Goal: Connect with others: Connect with others

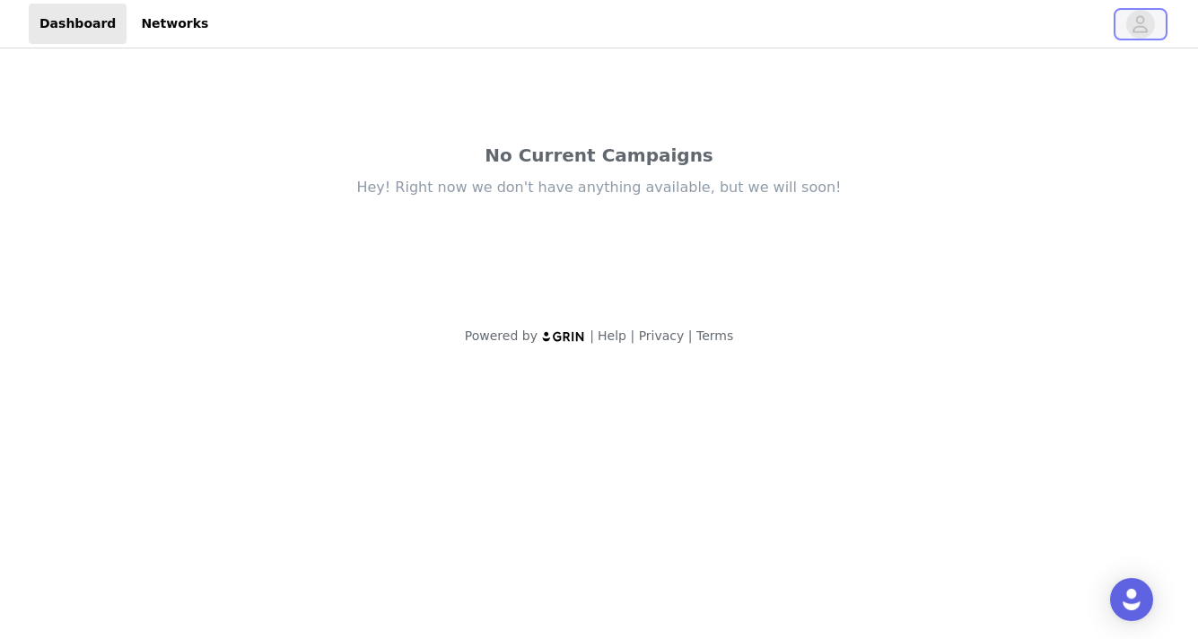
click at [1146, 31] on icon "avatar" at bounding box center [1140, 24] width 17 height 29
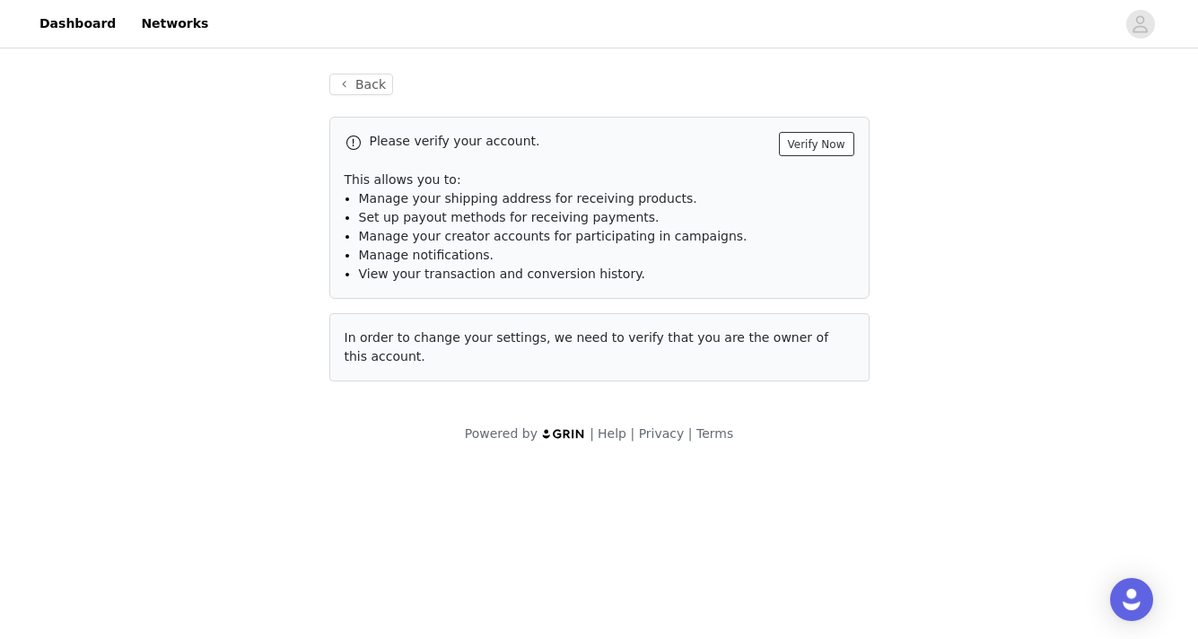
click at [845, 143] on button "Verify Now" at bounding box center [816, 144] width 75 height 24
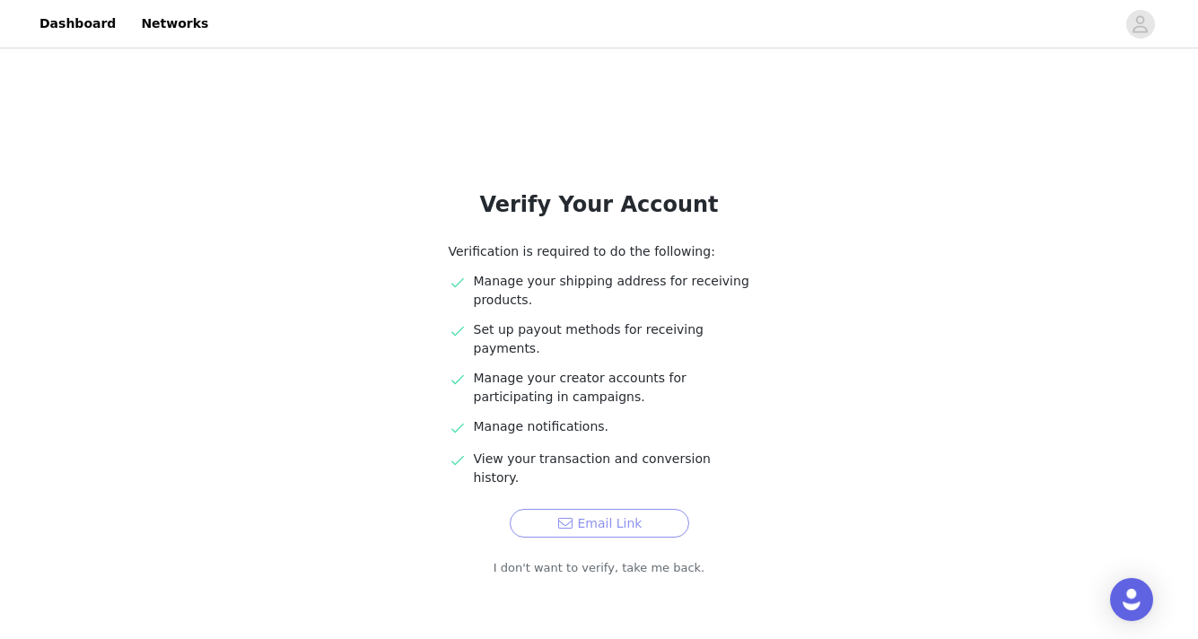
click at [603, 509] on button "Email Link" at bounding box center [600, 523] width 180 height 29
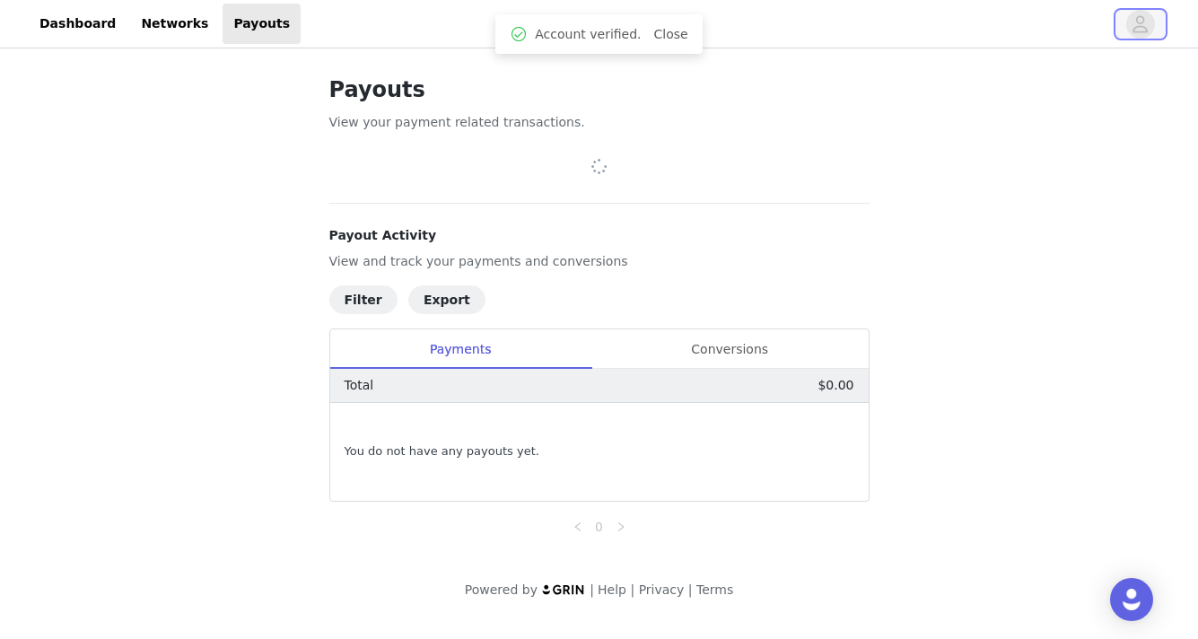
click at [1130, 34] on button "button" at bounding box center [1141, 24] width 50 height 29
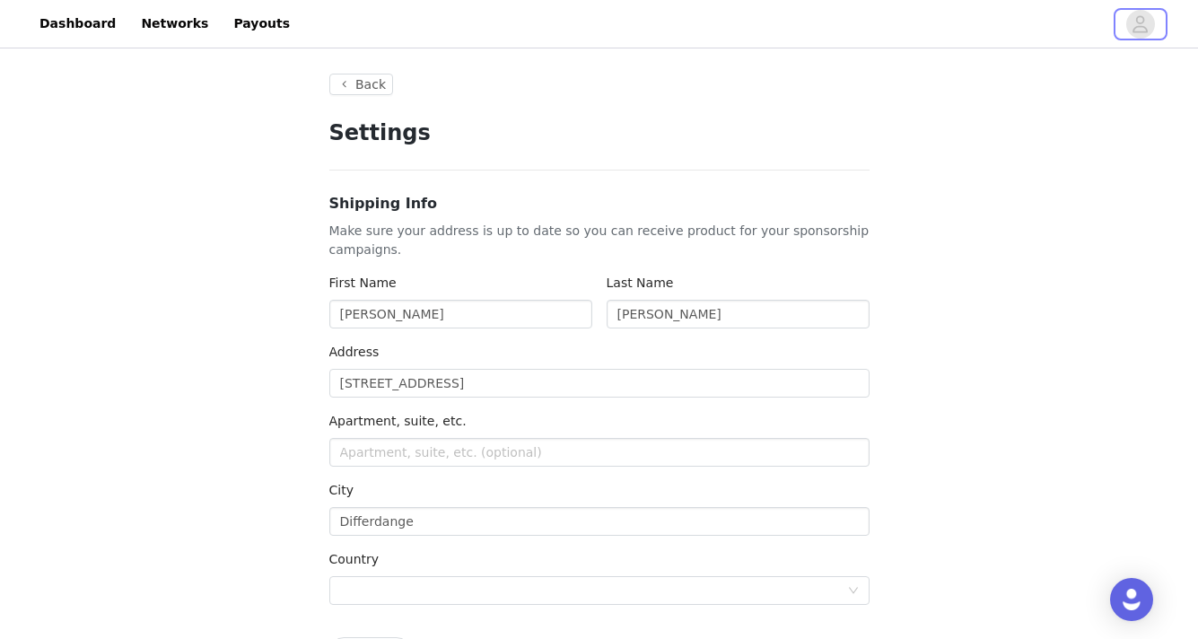
type input "+1 ([GEOGRAPHIC_DATA])"
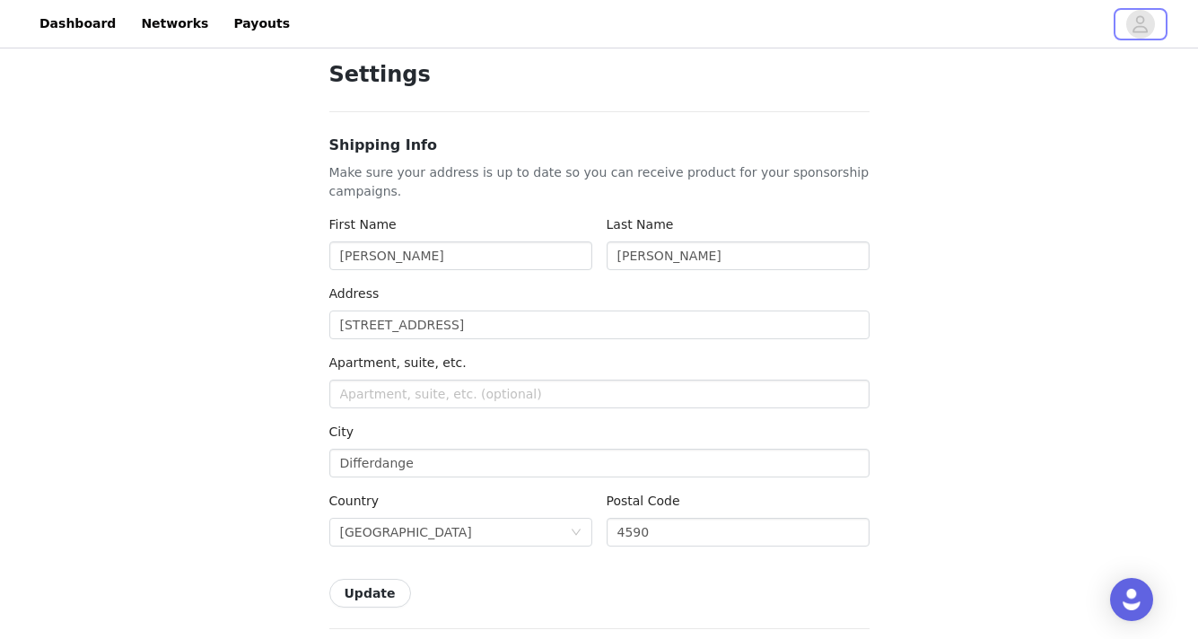
scroll to position [53, 0]
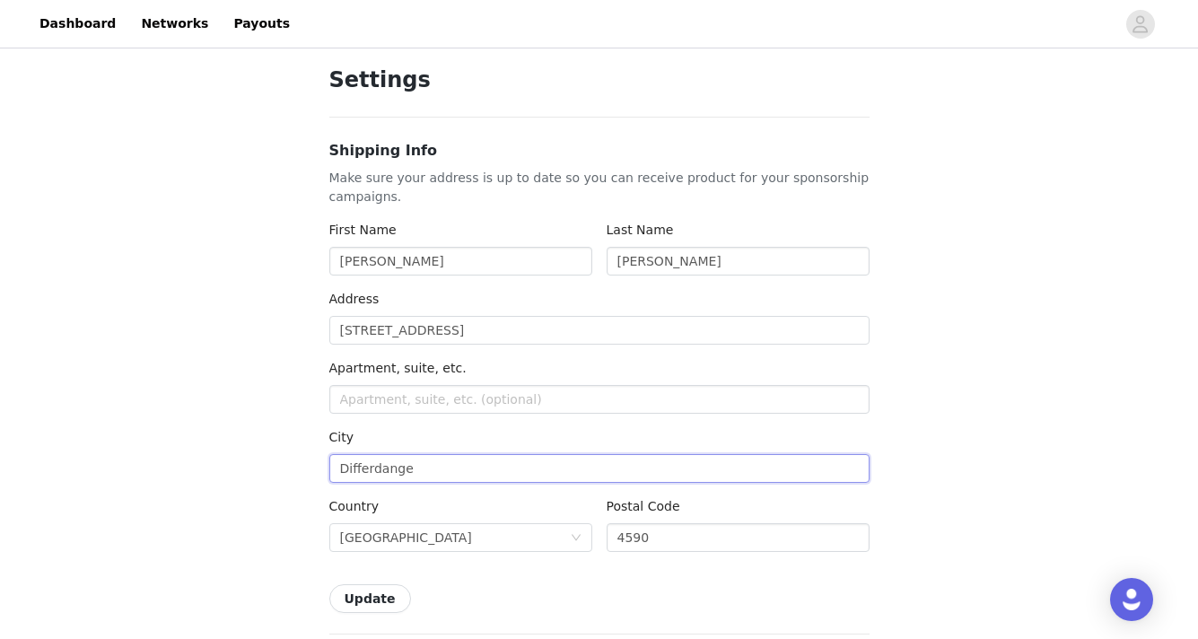
click at [379, 469] on input "Differdange" at bounding box center [599, 468] width 540 height 29
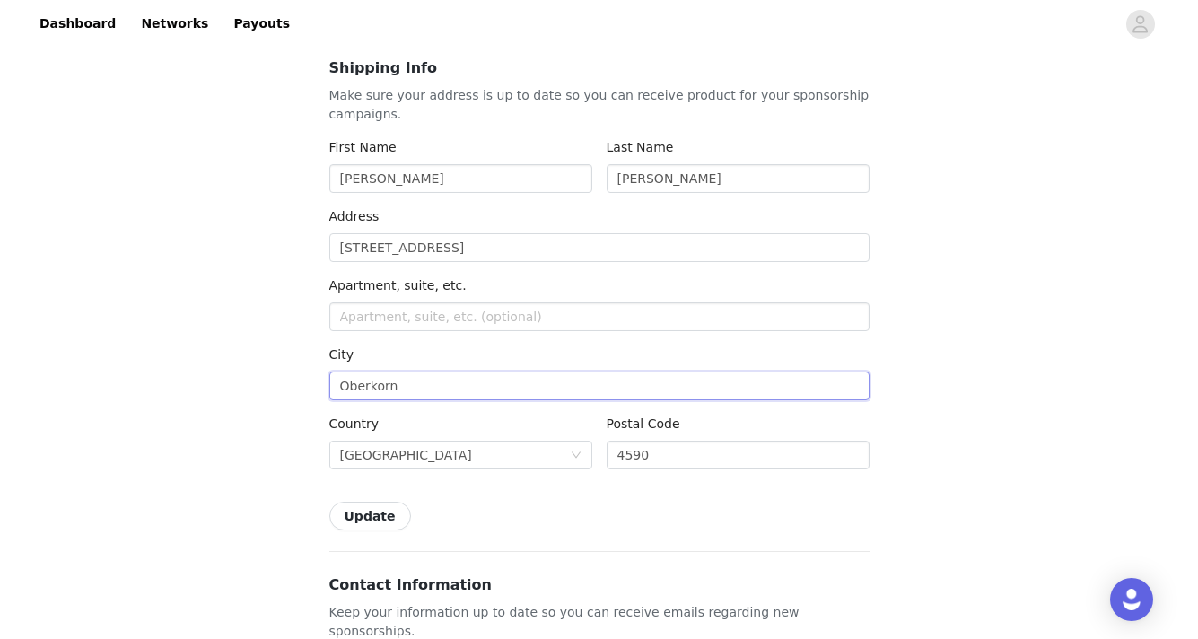
type input "Oberkorn"
click at [395, 510] on button "Update" at bounding box center [370, 516] width 82 height 29
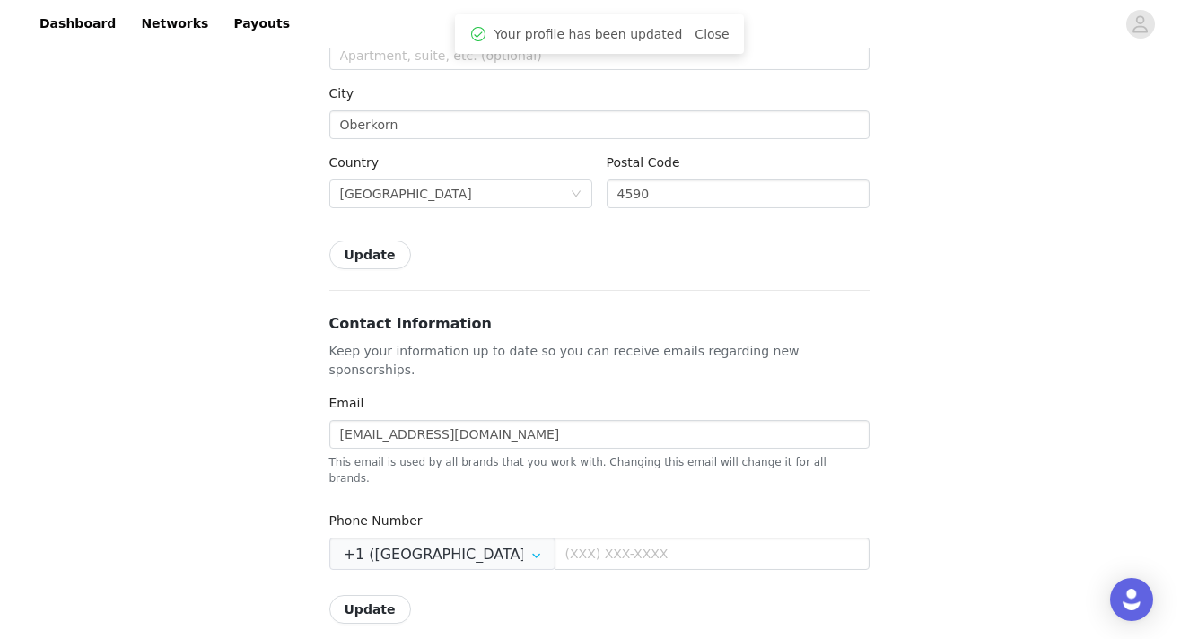
scroll to position [419, 0]
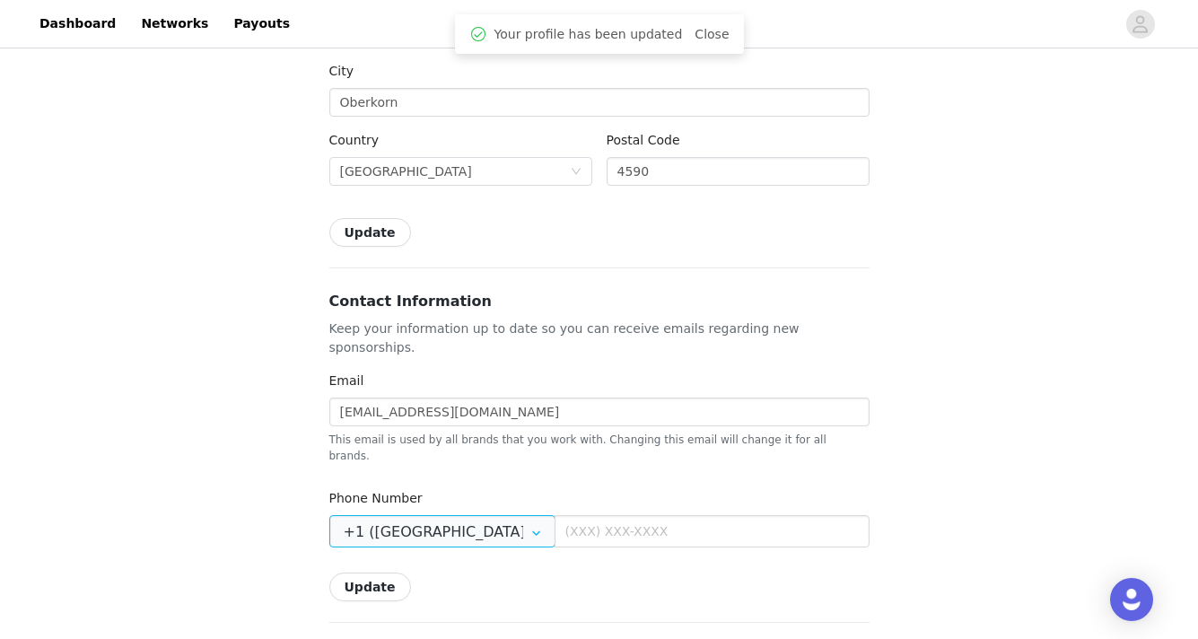
click at [527, 515] on input "+1 ([GEOGRAPHIC_DATA])" at bounding box center [442, 531] width 226 height 32
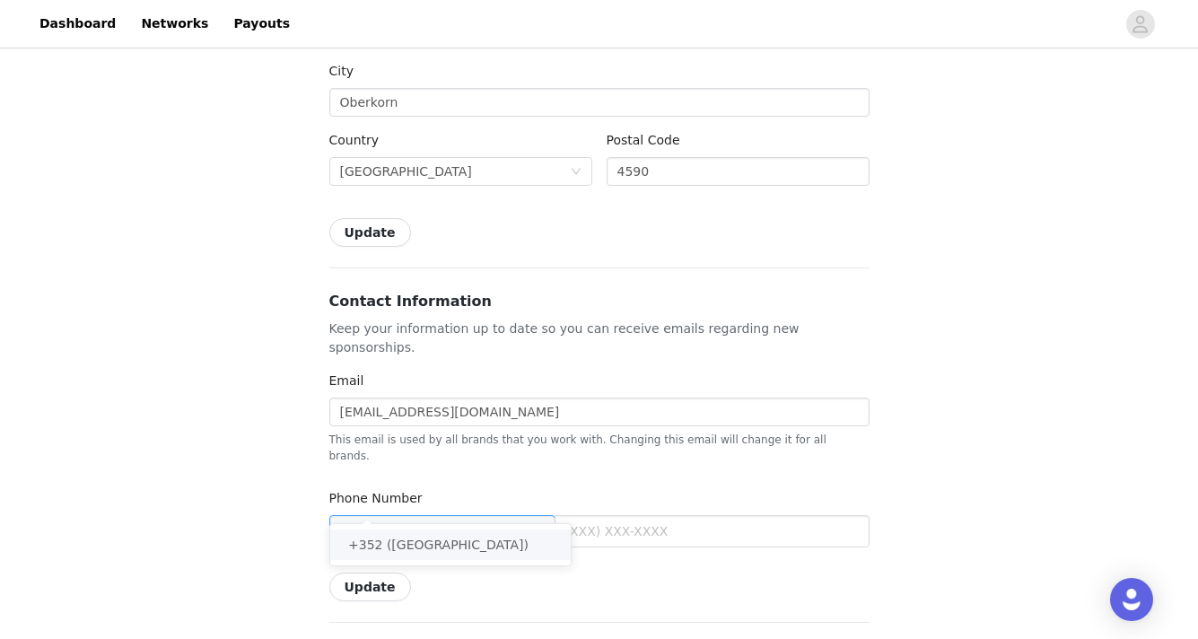
click at [483, 540] on li "+352 ([GEOGRAPHIC_DATA])" at bounding box center [450, 545] width 241 height 31
type input "+352 ([GEOGRAPHIC_DATA])"
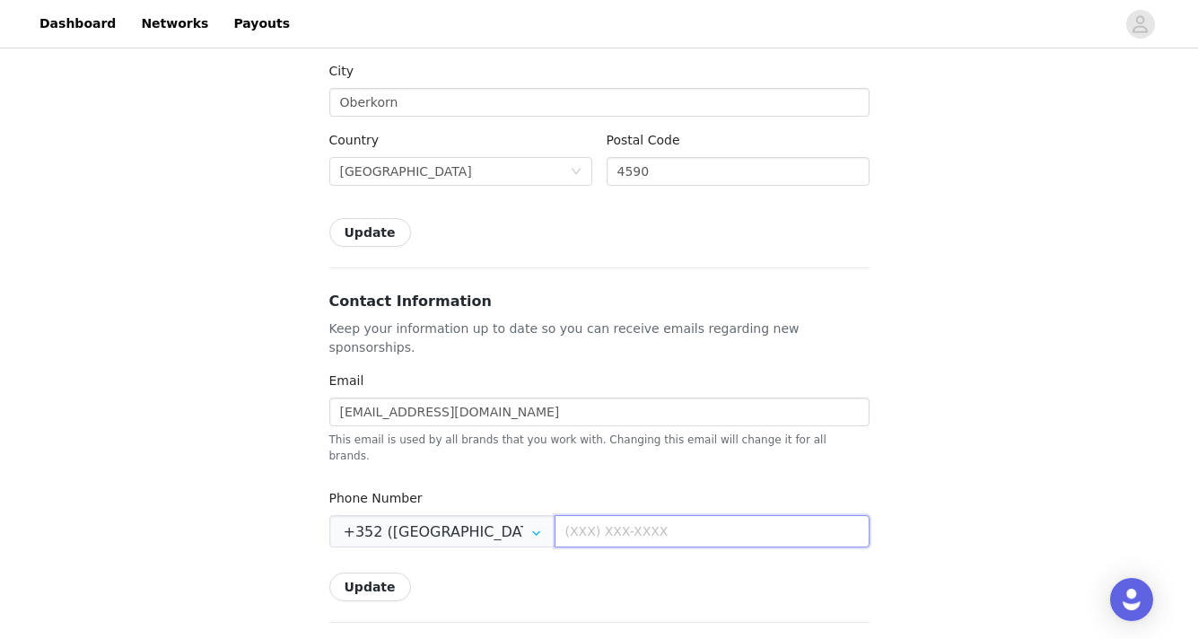
click at [660, 515] on input "text" at bounding box center [712, 531] width 315 height 32
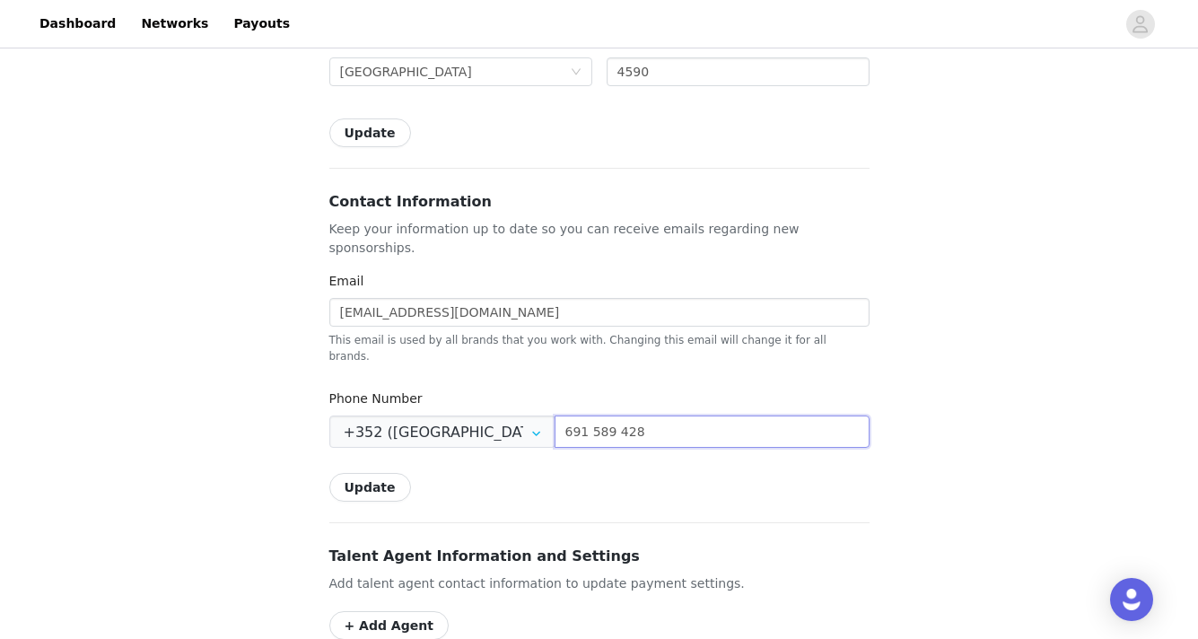
scroll to position [551, 0]
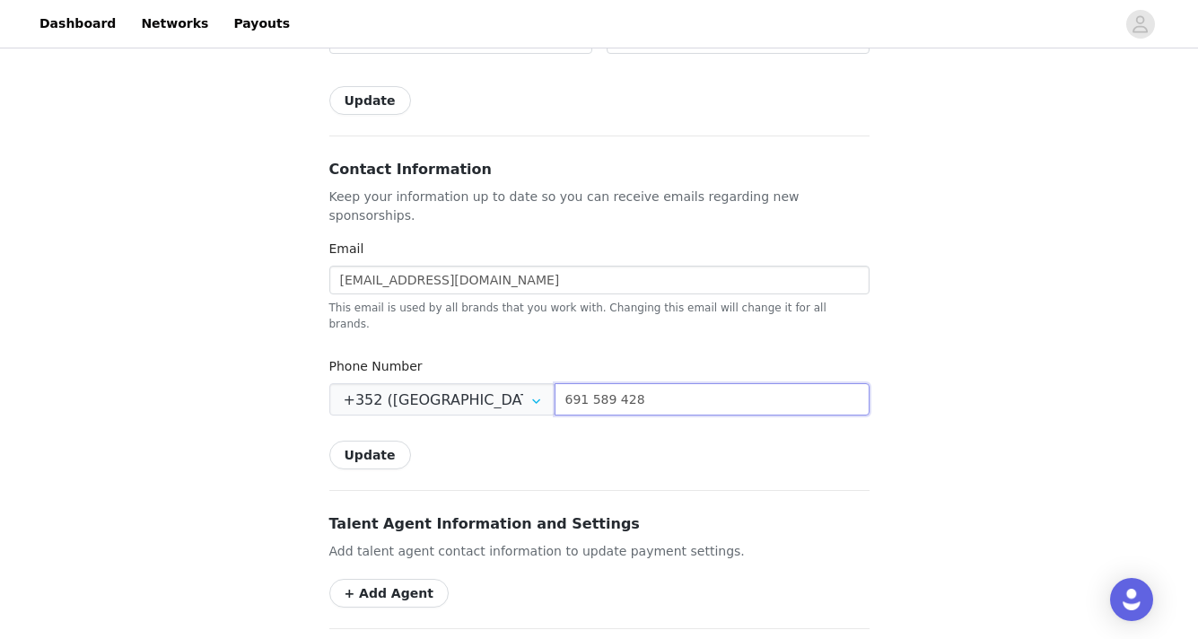
type input "691 589 428"
click at [381, 441] on button "Update" at bounding box center [370, 455] width 82 height 29
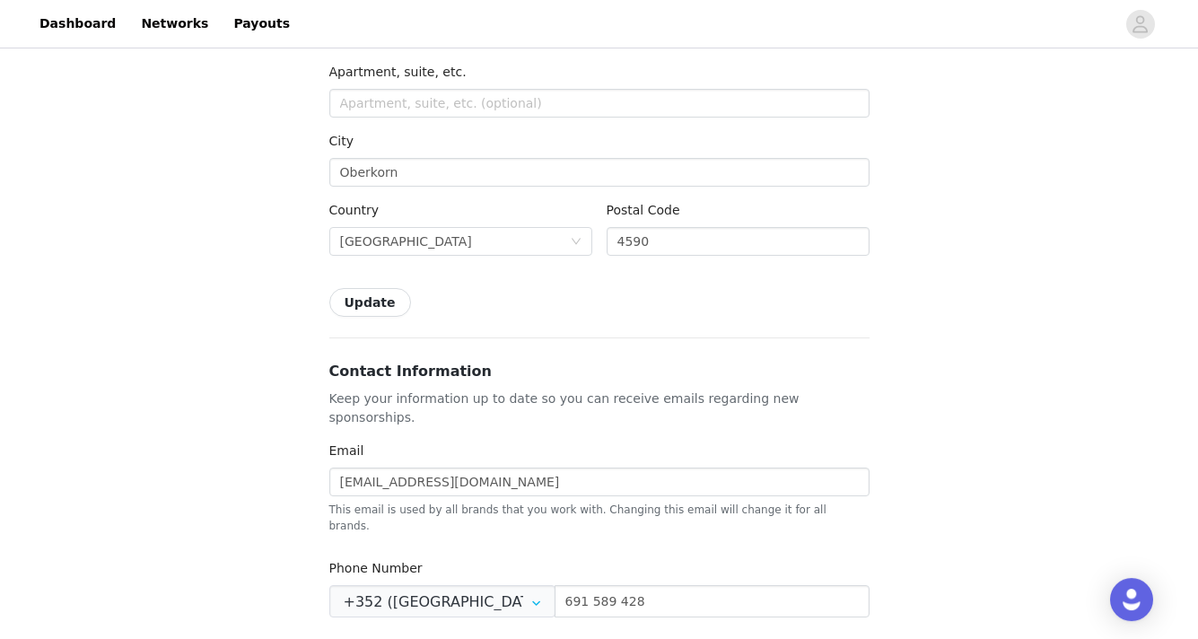
scroll to position [0, 0]
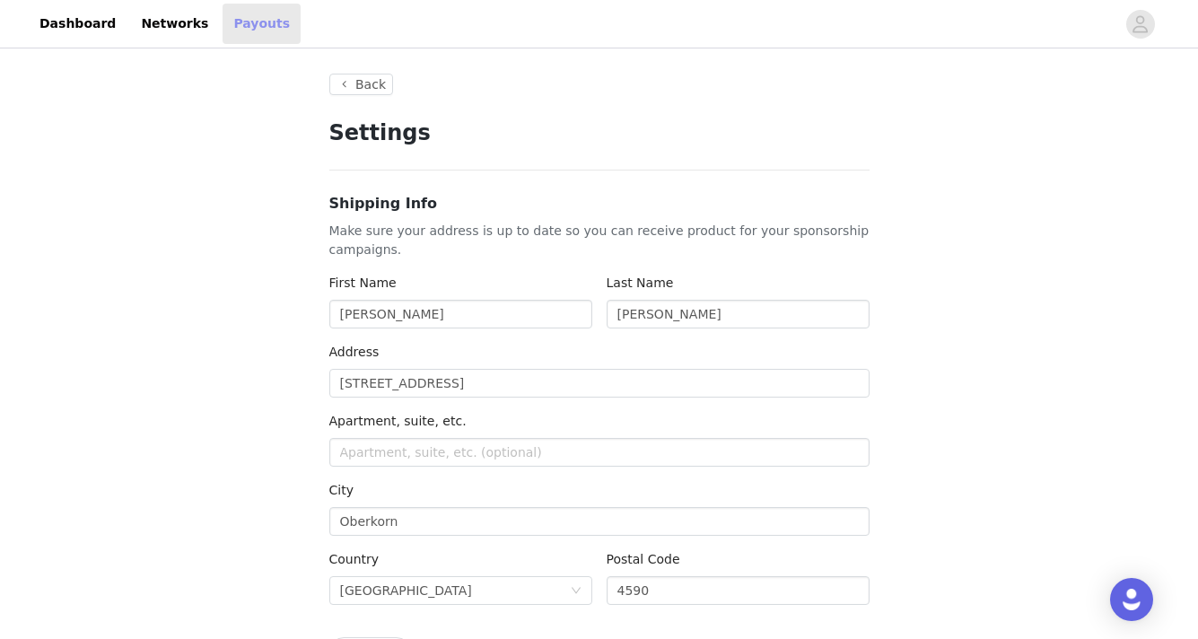
click at [241, 22] on link "Payouts" at bounding box center [262, 24] width 78 height 40
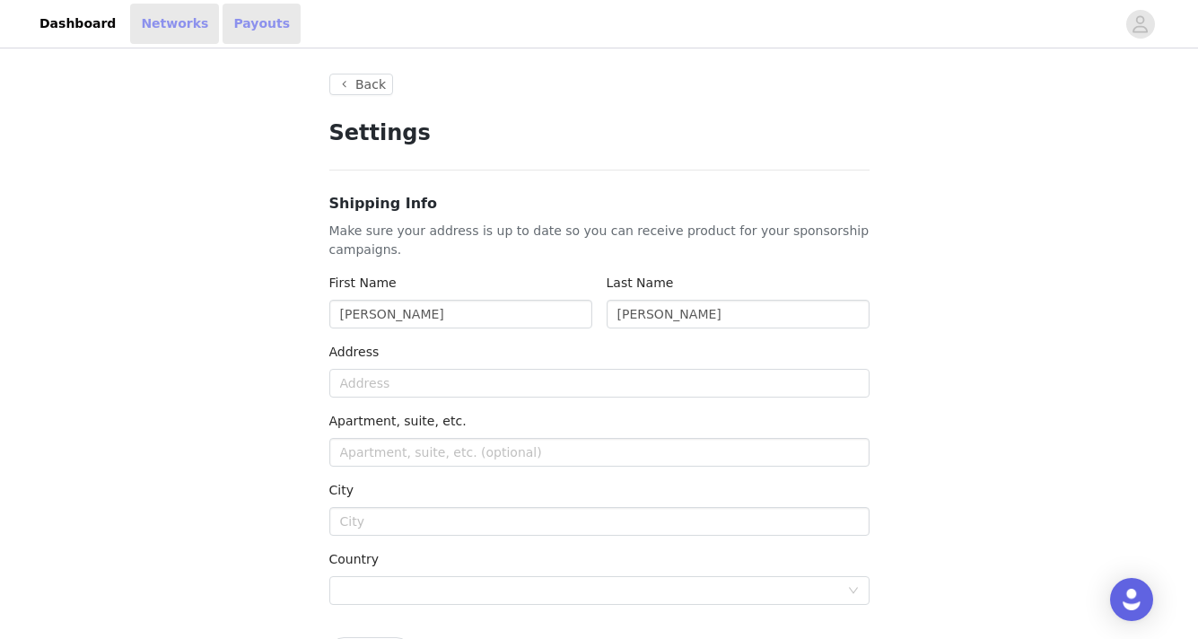
type input "+1 ([GEOGRAPHIC_DATA])"
click at [175, 27] on link "Networks" at bounding box center [174, 24] width 89 height 40
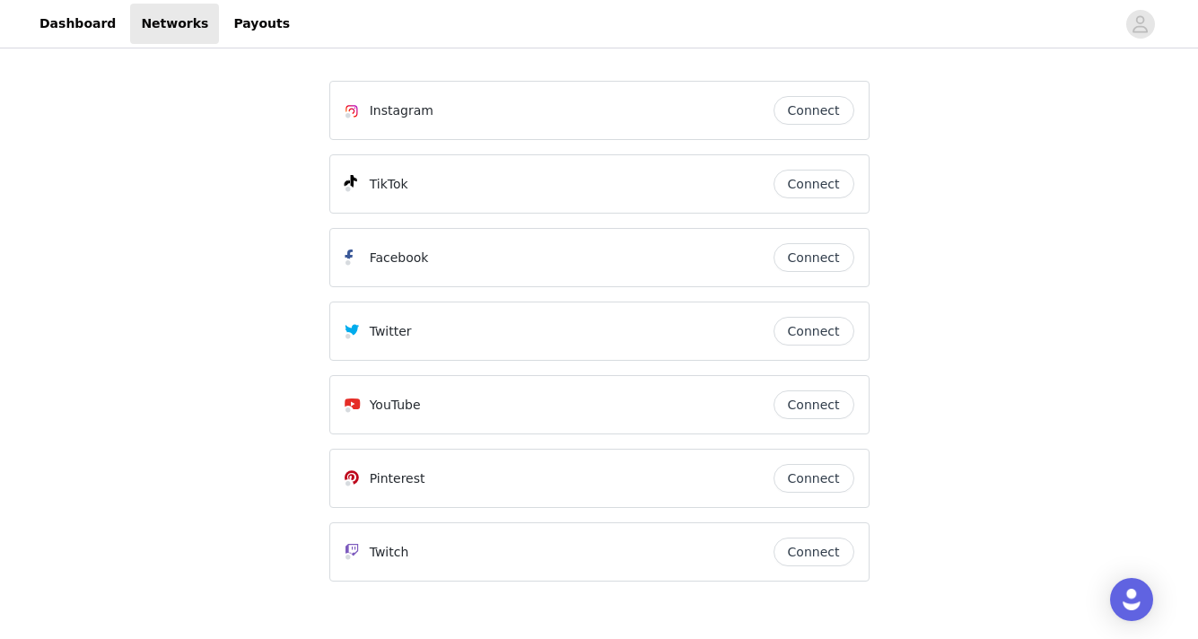
click at [820, 125] on div "Instagram Connect" at bounding box center [599, 110] width 540 height 59
click at [820, 117] on button "Connect" at bounding box center [814, 110] width 81 height 29
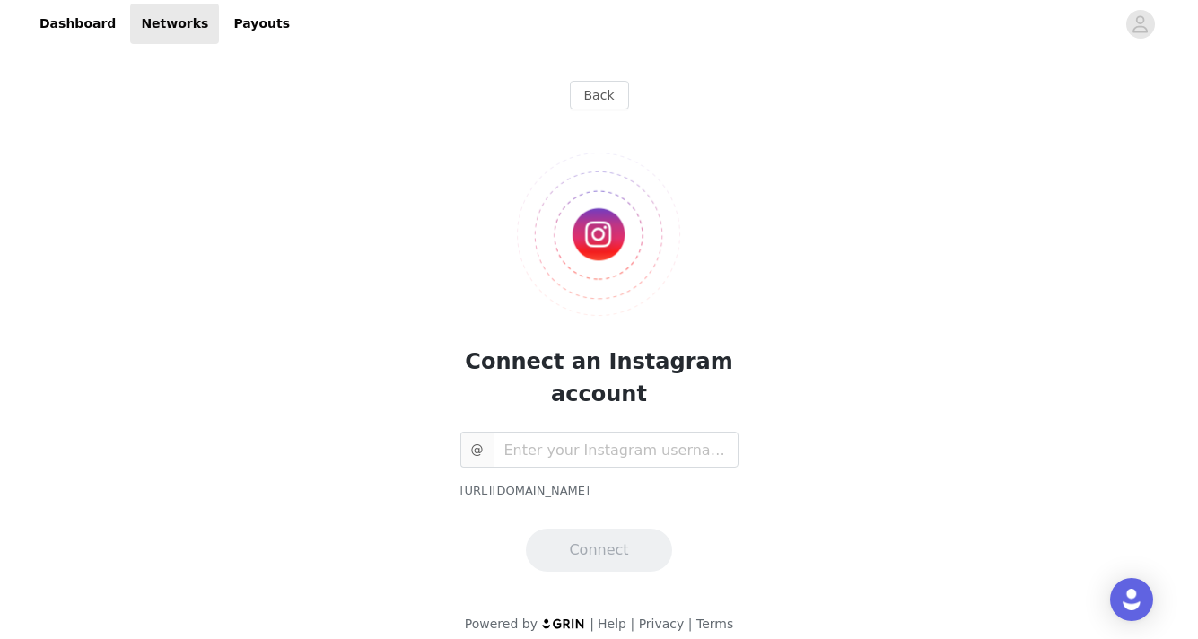
scroll to position [16, 0]
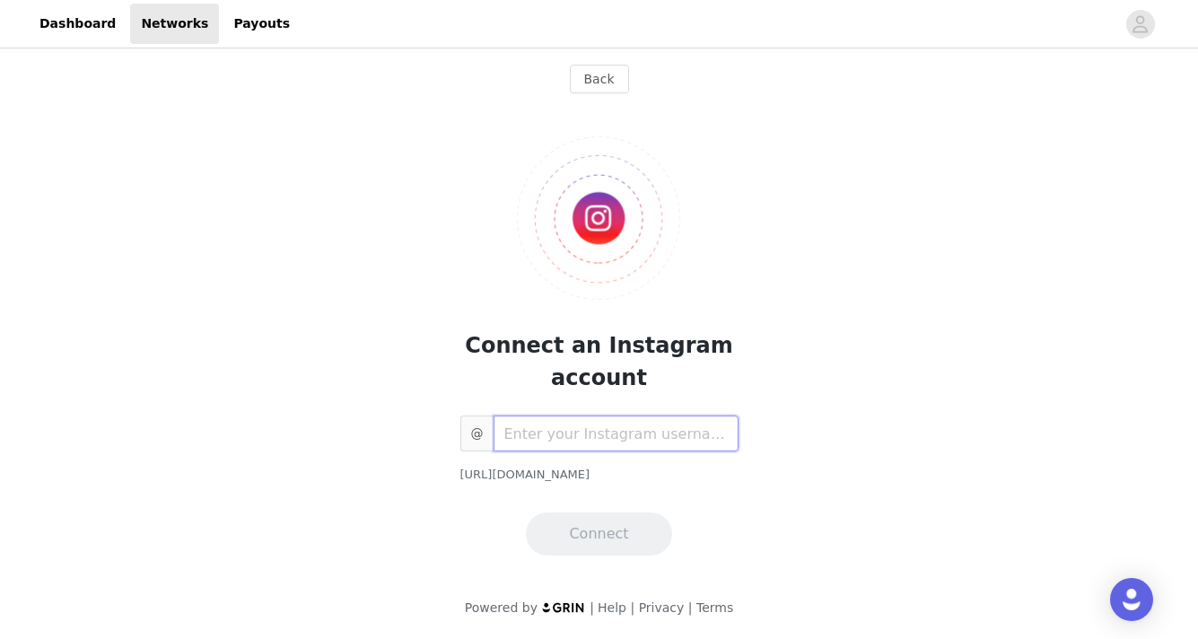
click at [548, 446] on input "text" at bounding box center [616, 434] width 245 height 36
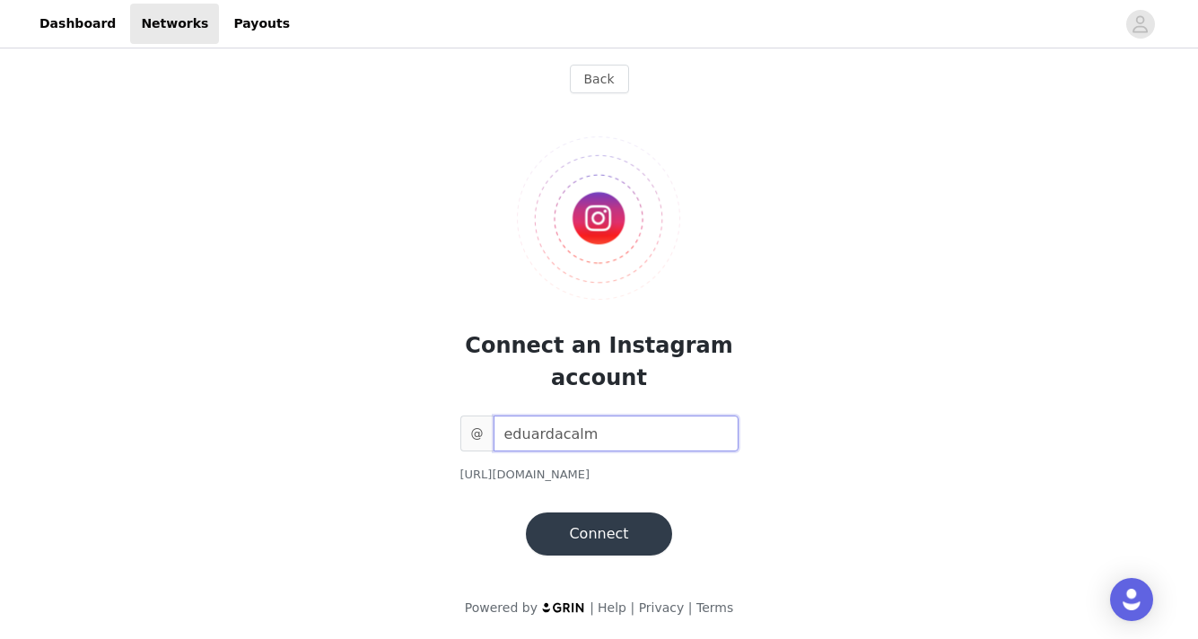
type input "eduardacalm"
click at [579, 550] on button "Connect" at bounding box center [598, 534] width 145 height 43
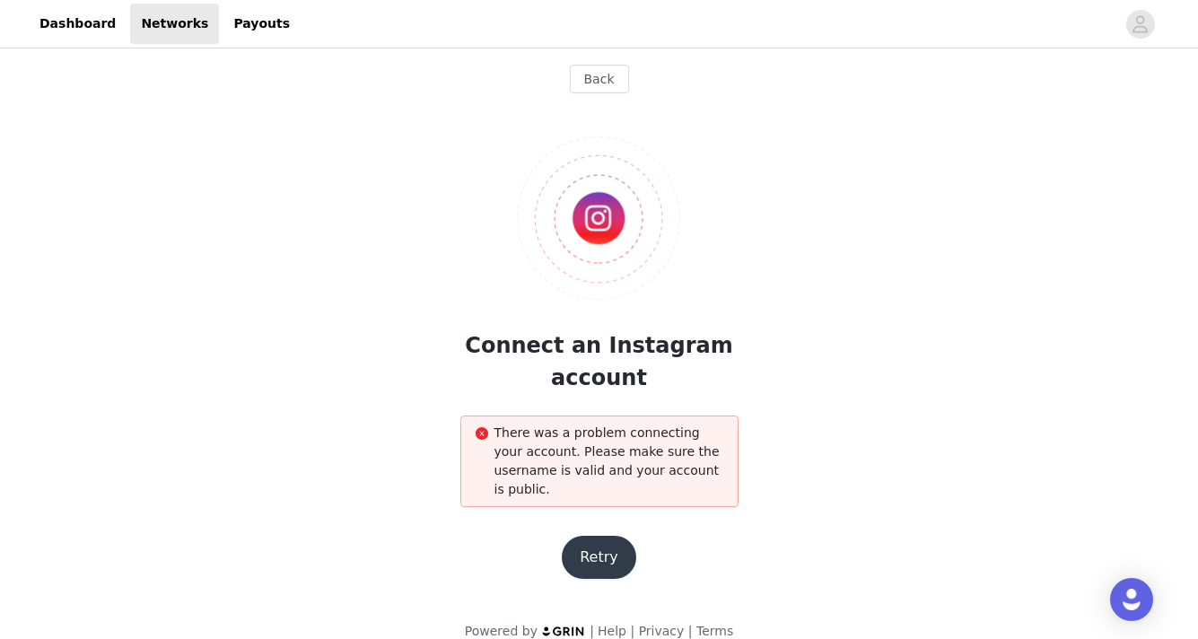
click at [606, 549] on button "Retry" at bounding box center [599, 557] width 75 height 43
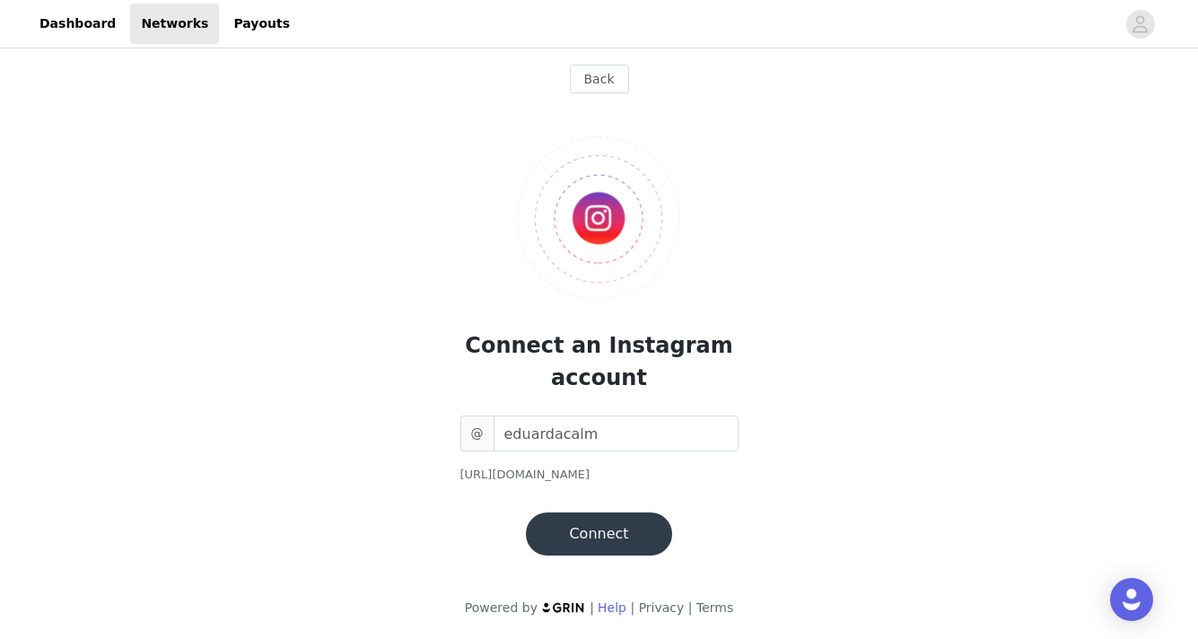
click at [616, 610] on link "Help" at bounding box center [612, 608] width 29 height 14
